Goal: Task Accomplishment & Management: Use online tool/utility

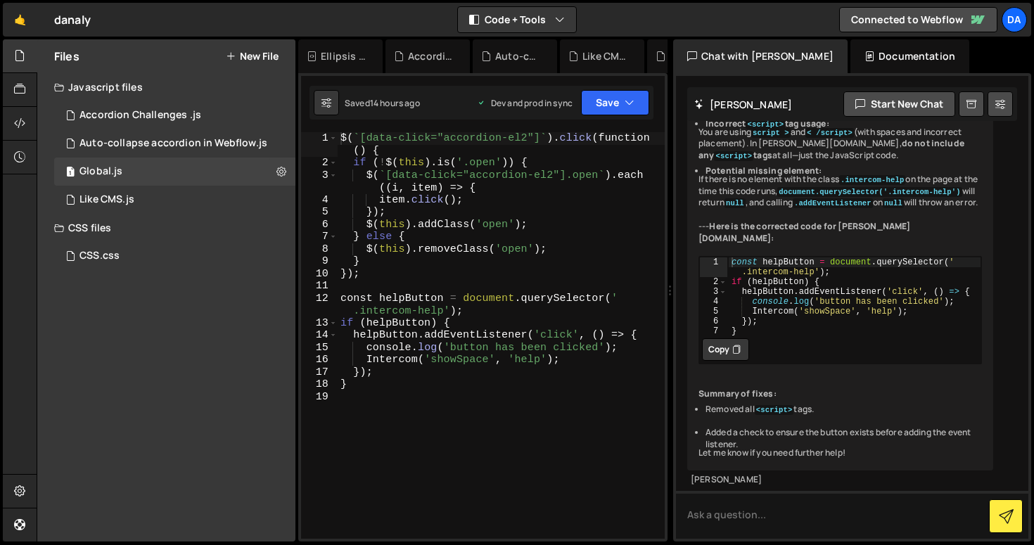
scroll to position [2847, 0]
click at [18, 495] on icon at bounding box center [19, 490] width 11 height 15
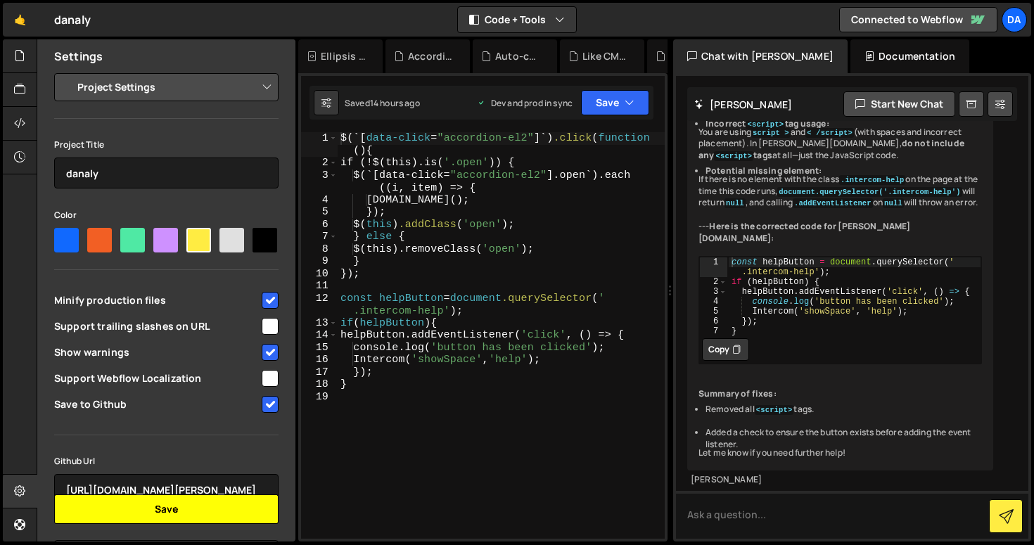
click at [191, 506] on button "Save" at bounding box center [166, 510] width 224 height 30
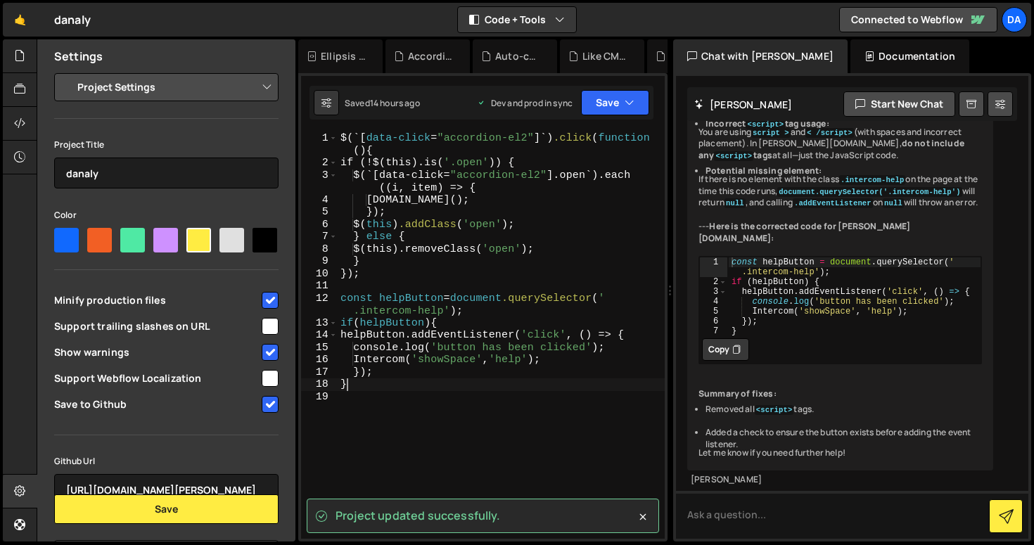
click at [403, 388] on div "$(`[ data-click = " accordion-el2 " ]`) .click ( function () { if (!$(this).is(…" at bounding box center [501, 354] width 327 height 444
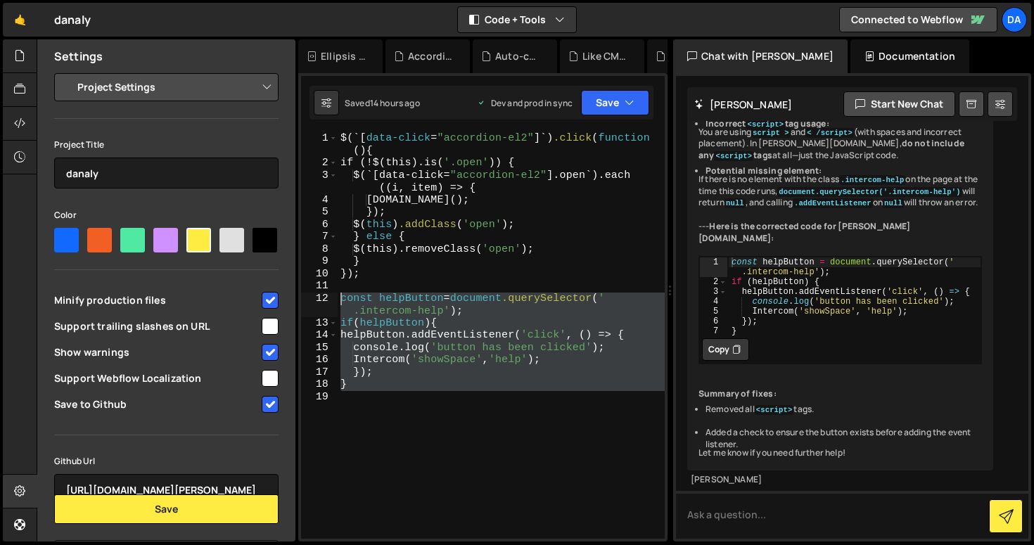
drag, startPoint x: 393, startPoint y: 402, endPoint x: 337, endPoint y: 298, distance: 118.0
click at [337, 298] on div "} 1 2 3 4 5 6 7 8 9 10 11 12 13 14 15 16 17 18 19 $(`[ data-click = " accordion…" at bounding box center [483, 335] width 364 height 407
type textarea "}"
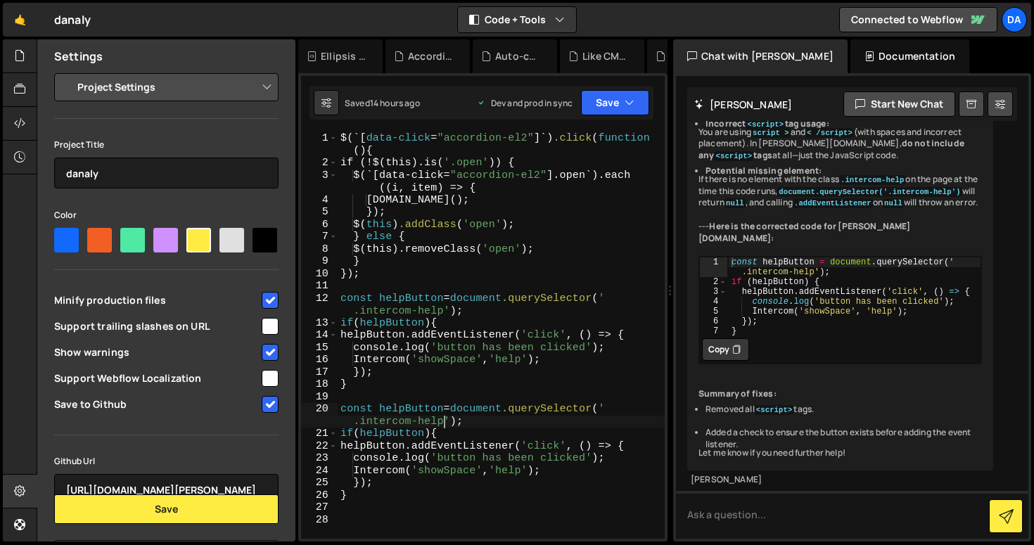
click at [443, 419] on div "$(`[ data-click = " accordion-el2 " ]`) .click ( function () { if (!$(this).is(…" at bounding box center [501, 354] width 327 height 444
click at [541, 476] on div "$(`[ data-click = " accordion-el2 " ]`) .click ( function () { if (!$(this).is(…" at bounding box center [501, 354] width 327 height 444
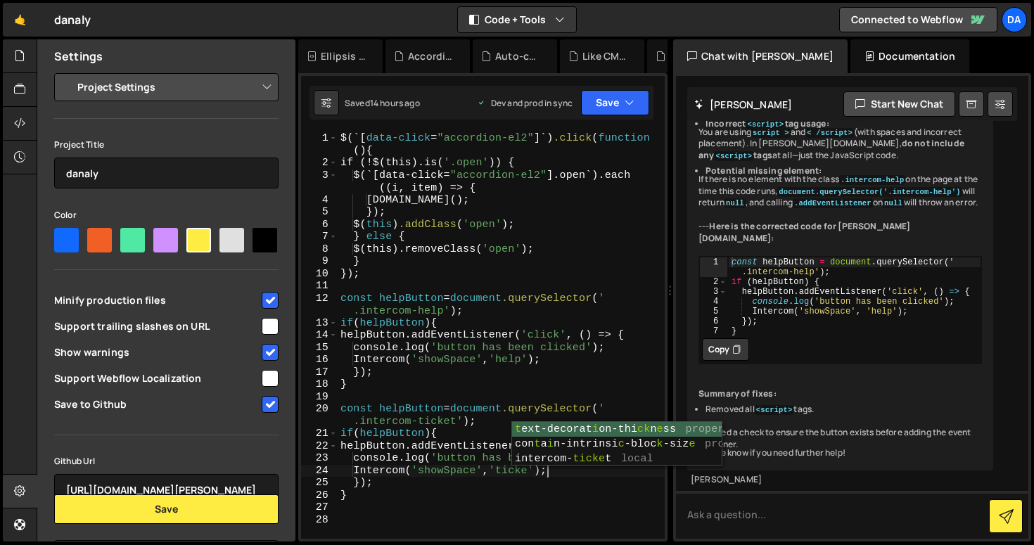
scroll to position [0, 13]
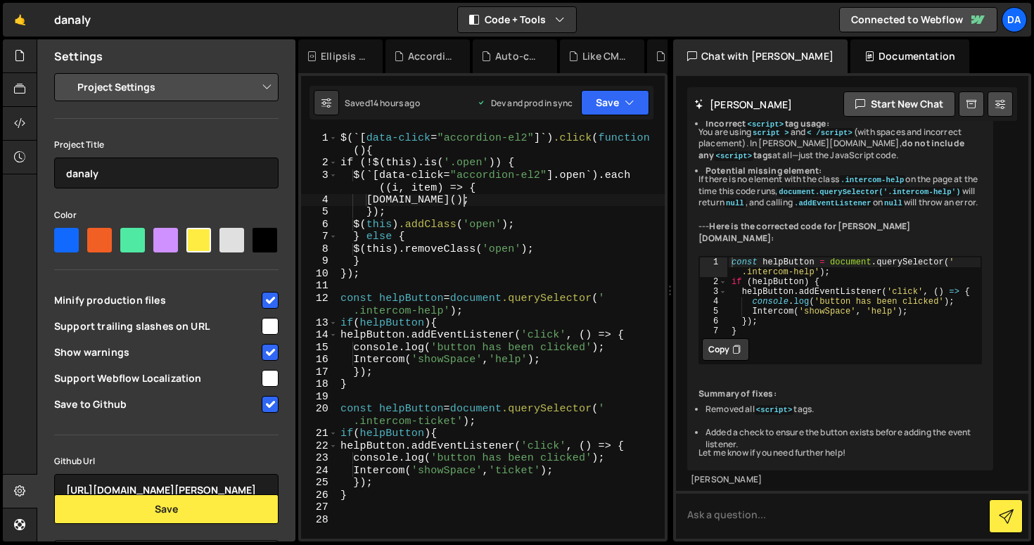
click at [590, 200] on div "$(`[ data-click = " accordion-el2 " ]`) .click ( function () { if (!$(this).is(…" at bounding box center [501, 354] width 327 height 444
type textarea "[DOMAIN_NAME]();"
click at [618, 108] on button "Save" at bounding box center [615, 102] width 68 height 25
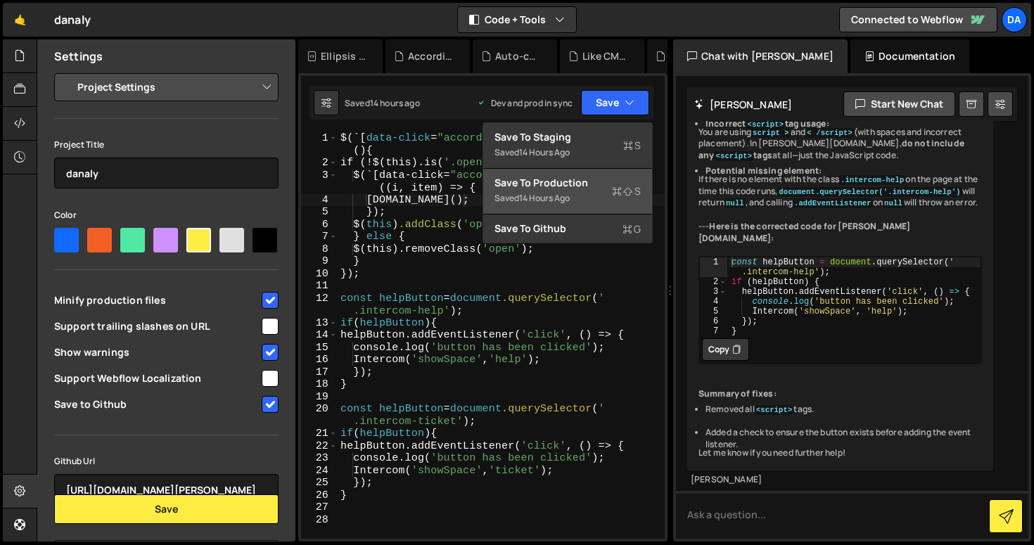
click at [578, 198] on div "Saved 14 hours ago" at bounding box center [568, 198] width 146 height 17
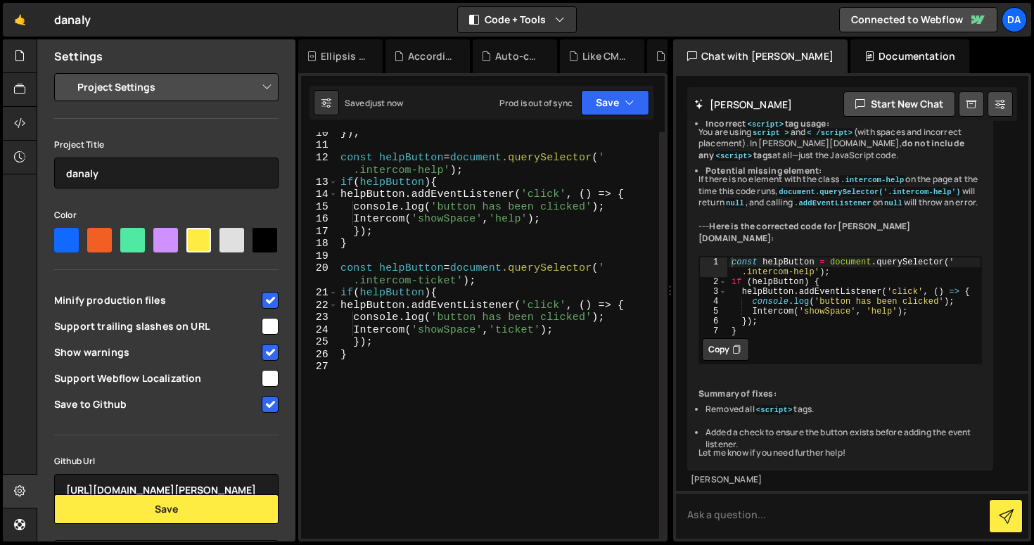
scroll to position [0, 0]
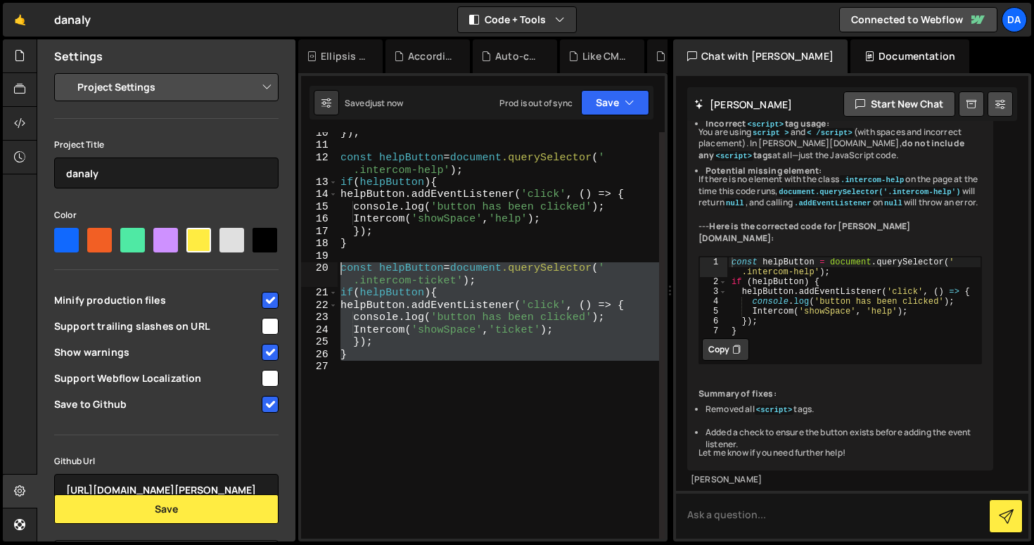
drag, startPoint x: 393, startPoint y: 369, endPoint x: 335, endPoint y: 273, distance: 112.3
click at [335, 273] on div "10 11 12 13 14 15 16 17 18 19 20 21 22 23 24 25 26 27 } ); const helpButton = d…" at bounding box center [483, 335] width 364 height 407
type textarea "const helpButton = document.querySelector('.intercom-ticket'); if (helpButton) {"
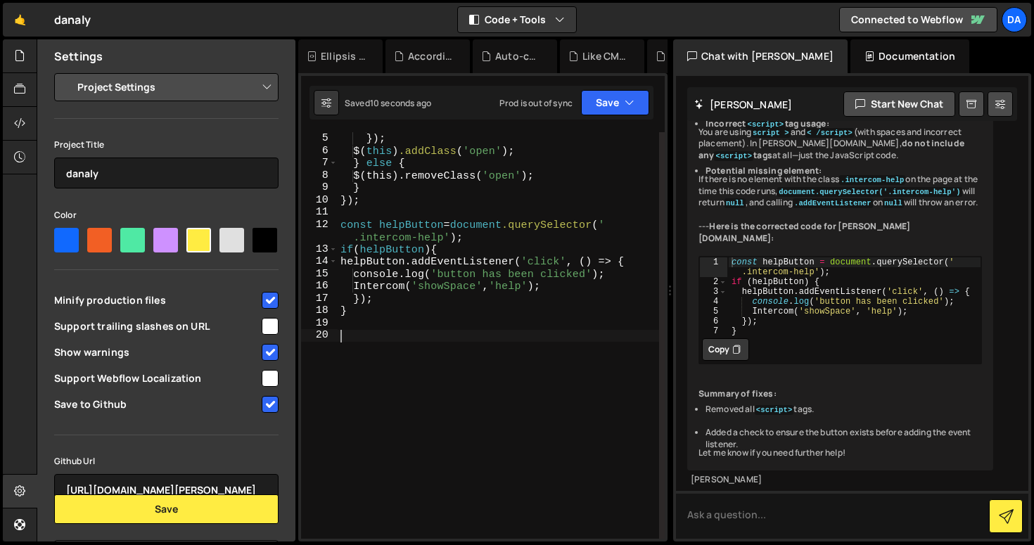
scroll to position [74, 0]
click at [616, 107] on button "Save" at bounding box center [615, 102] width 68 height 25
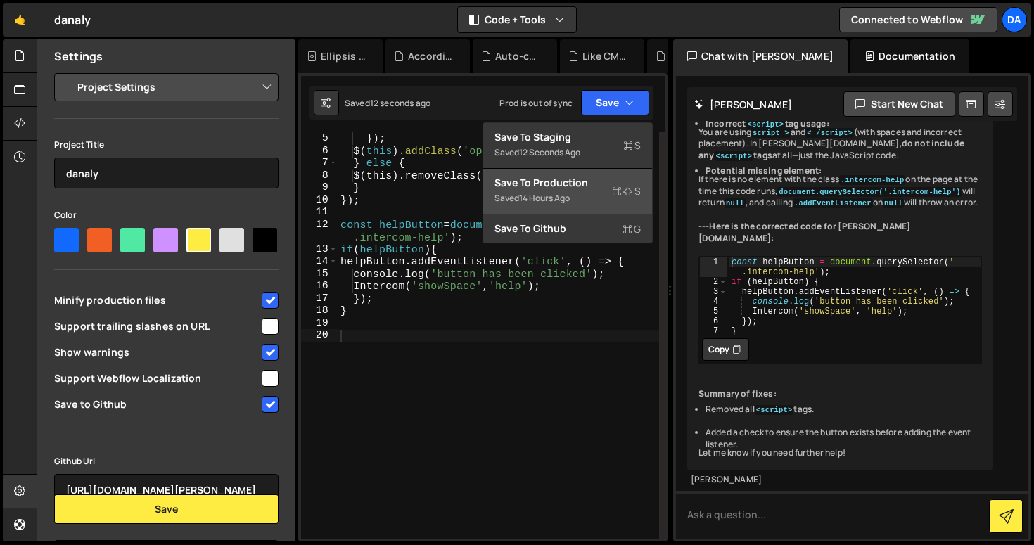
click at [578, 172] on button "Save to Production S Saved 14 hours ago" at bounding box center [567, 192] width 169 height 46
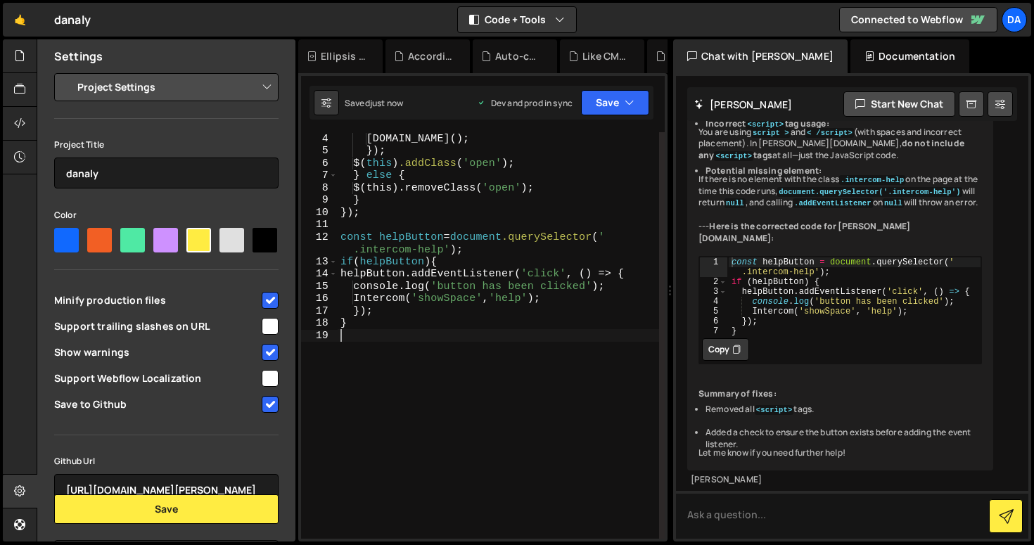
click at [415, 357] on div "$(`[data-click= " accordion-el2 " ].open`).each ((i, item) => { [DOMAIN_NAME]()…" at bounding box center [499, 330] width 322 height 444
